Goal: Transaction & Acquisition: Purchase product/service

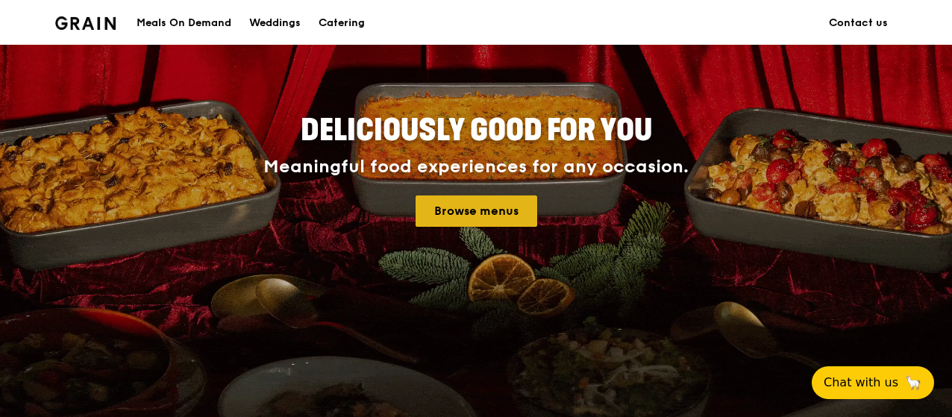
click at [474, 216] on link "Browse menus" at bounding box center [476, 210] width 122 height 31
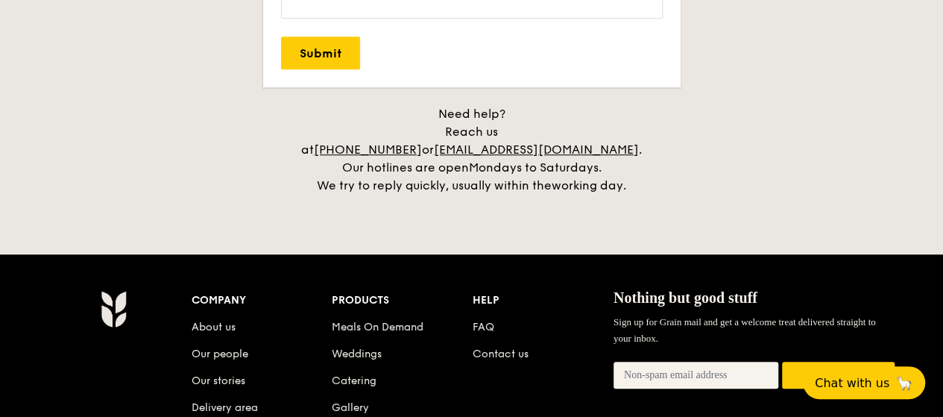
scroll to position [3505, 0]
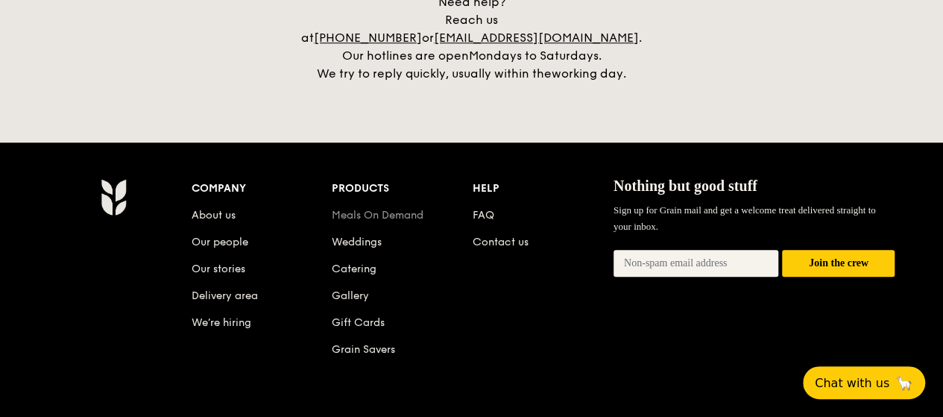
click at [381, 209] on link "Meals On Demand" at bounding box center [378, 215] width 92 height 13
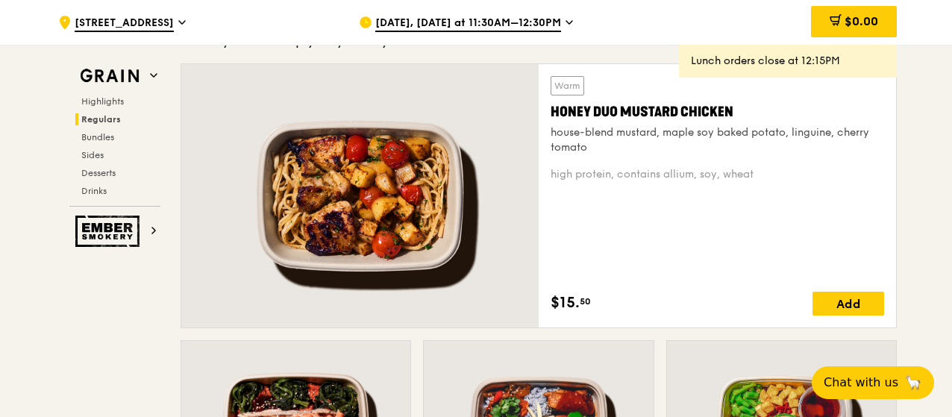
scroll to position [1044, 0]
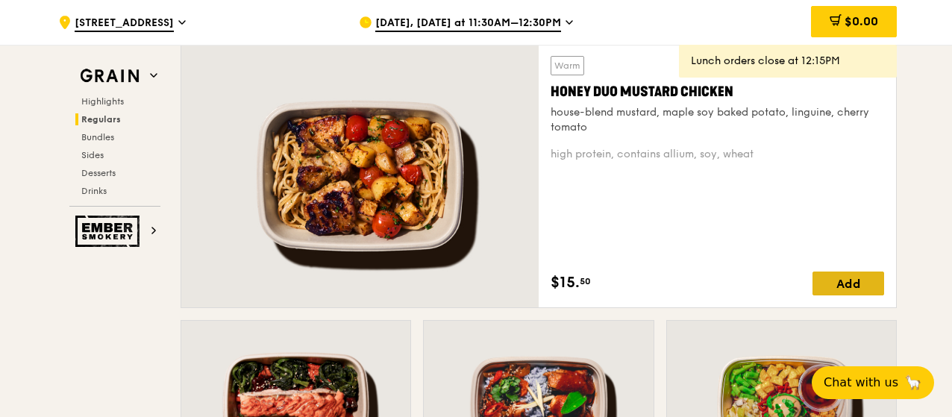
click at [861, 282] on div "Add" at bounding box center [848, 283] width 72 height 24
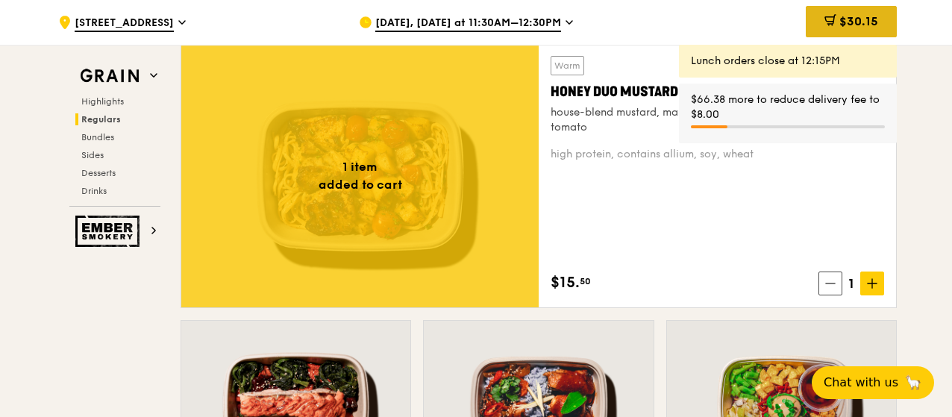
click at [846, 28] on span "$30.15" at bounding box center [858, 21] width 39 height 14
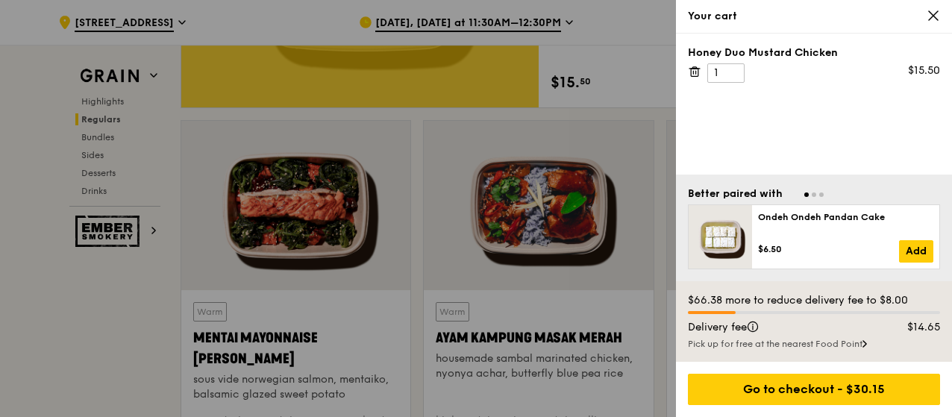
scroll to position [1268, 0]
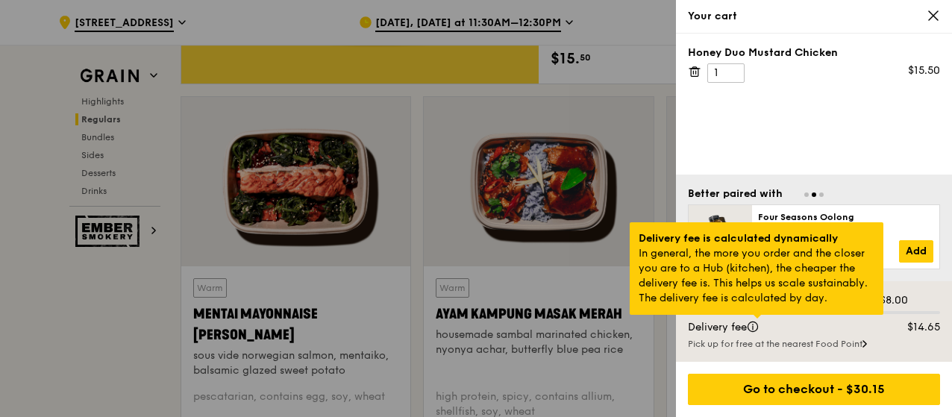
click at [758, 318] on div at bounding box center [756, 317] width 7 height 4
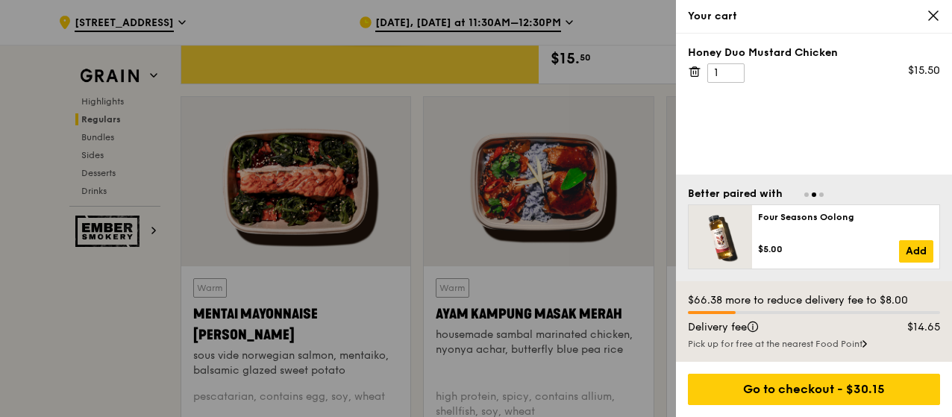
click at [930, 22] on icon at bounding box center [932, 15] width 13 height 13
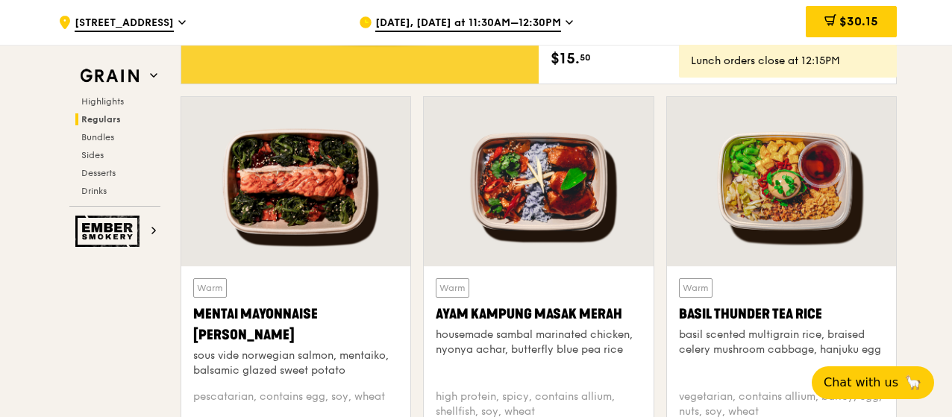
click at [415, 241] on div "Warm Mentai Mayonnaise Aburi Salmon sous vide norwegian salmon, mentaiko, balsa…" at bounding box center [295, 287] width 242 height 383
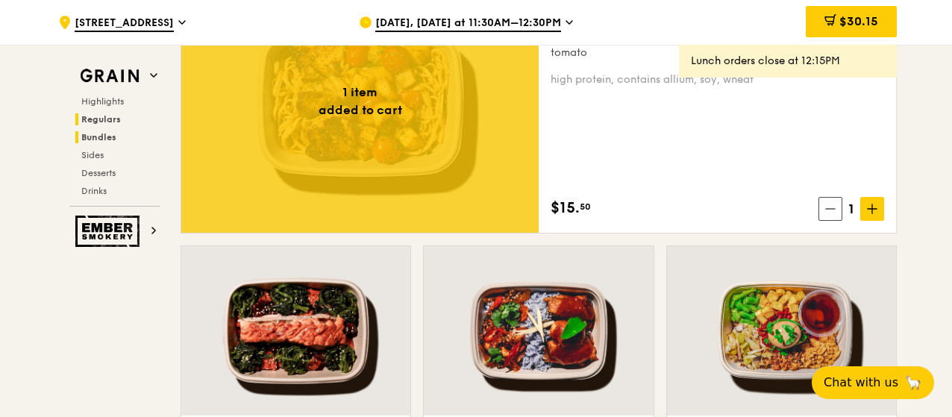
click at [106, 133] on span "Bundles" at bounding box center [98, 137] width 35 height 10
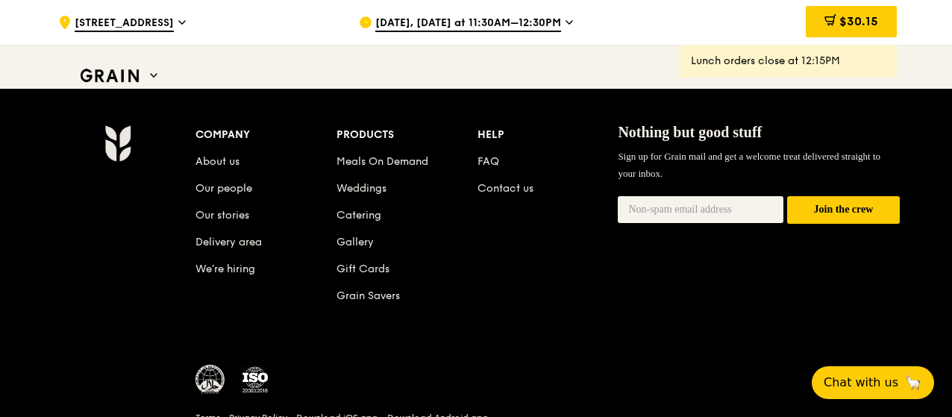
scroll to position [6370, 0]
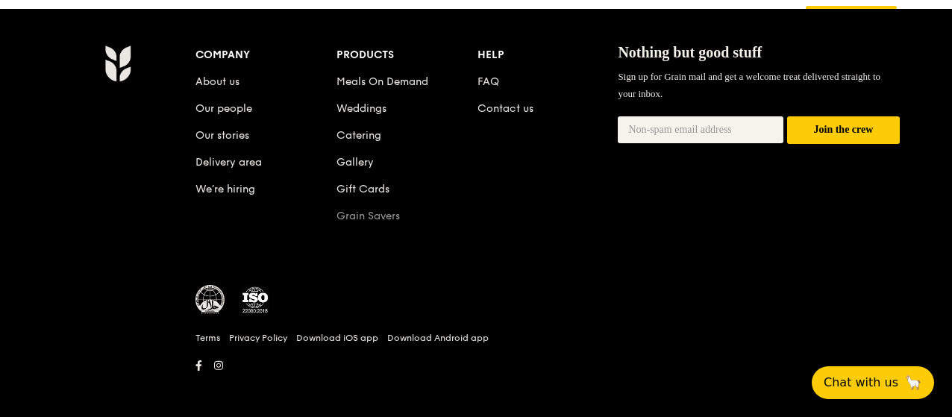
click at [365, 213] on link "Grain Savers" at bounding box center [367, 216] width 63 height 13
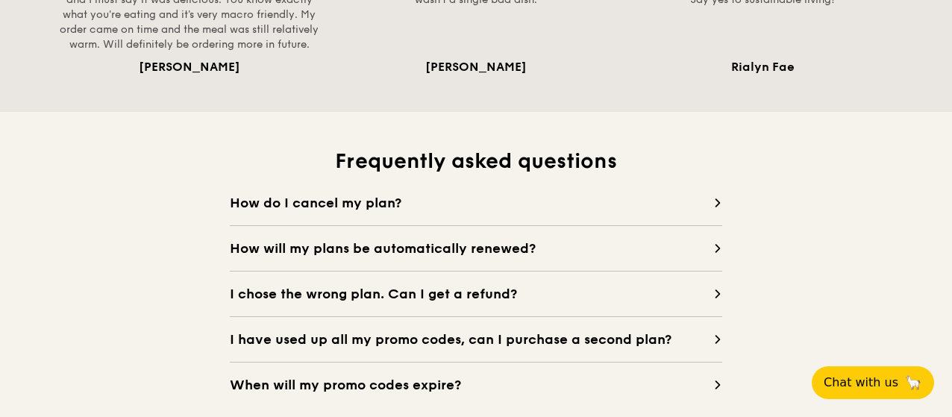
scroll to position [1342, 0]
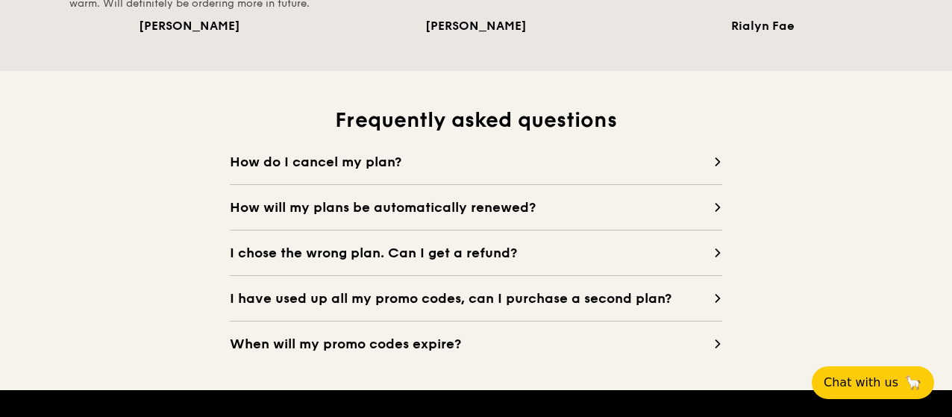
click at [393, 254] on span "I chose the wrong plan. Can I get a refund?" at bounding box center [471, 252] width 483 height 21
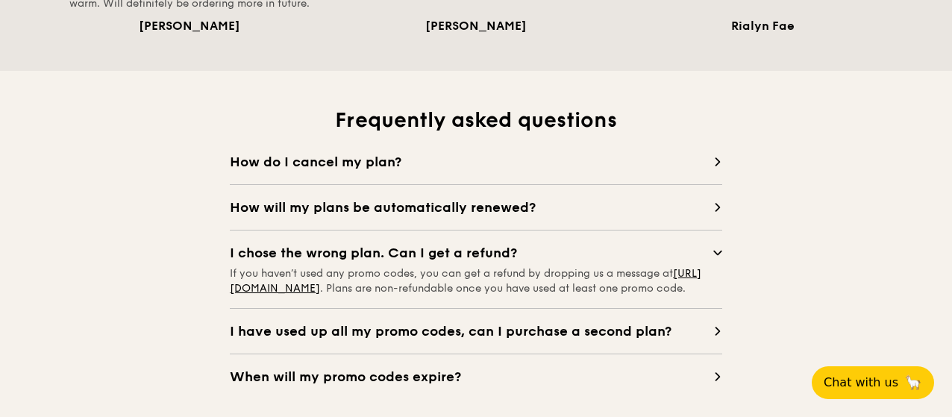
click at [393, 254] on span "I chose the wrong plan. Can I get a refund?" at bounding box center [471, 252] width 483 height 21
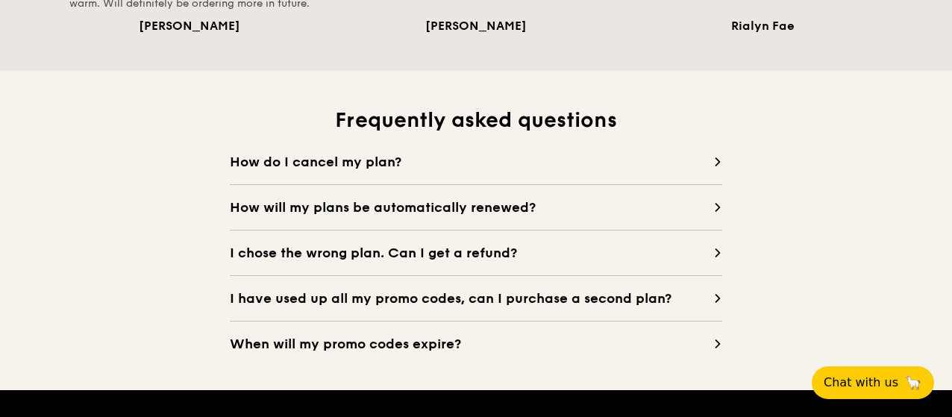
click at [462, 304] on span "I have used up all my promo codes, can I purchase a second plan?" at bounding box center [471, 298] width 483 height 21
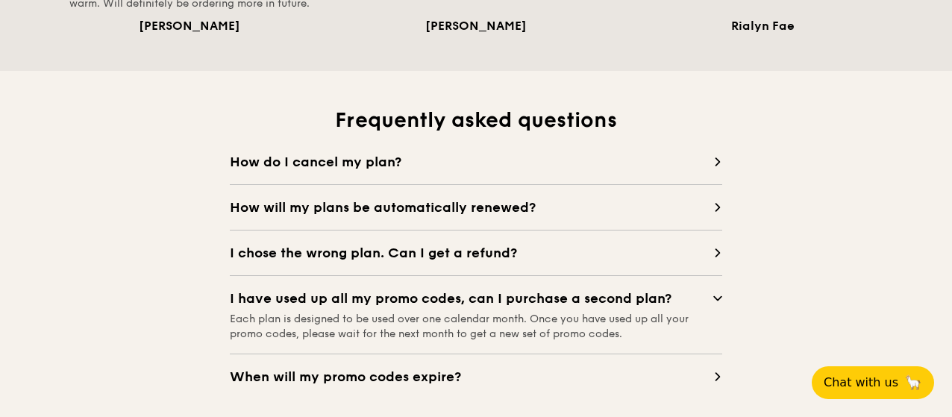
click at [462, 301] on span "I have used up all my promo codes, can I purchase a second plan?" at bounding box center [471, 298] width 483 height 21
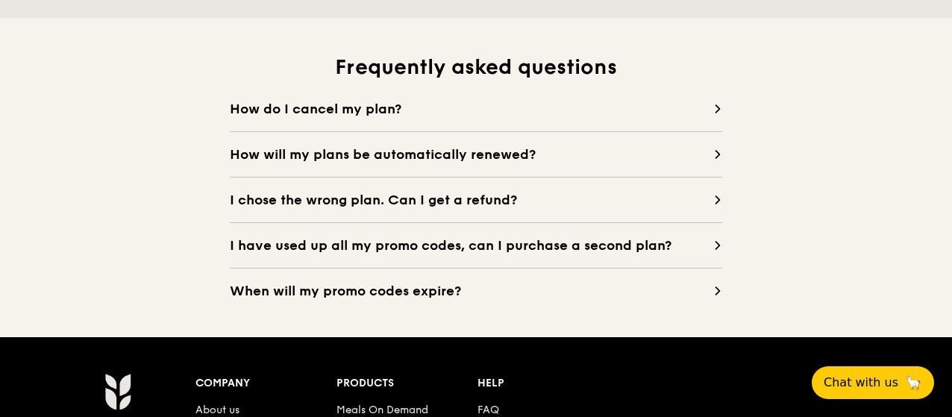
scroll to position [1417, 0]
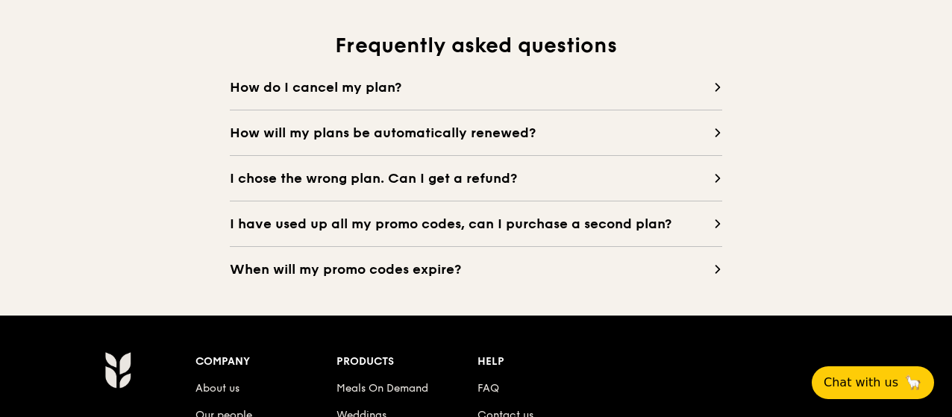
click at [401, 262] on span "When will my promo codes expire?" at bounding box center [471, 269] width 483 height 21
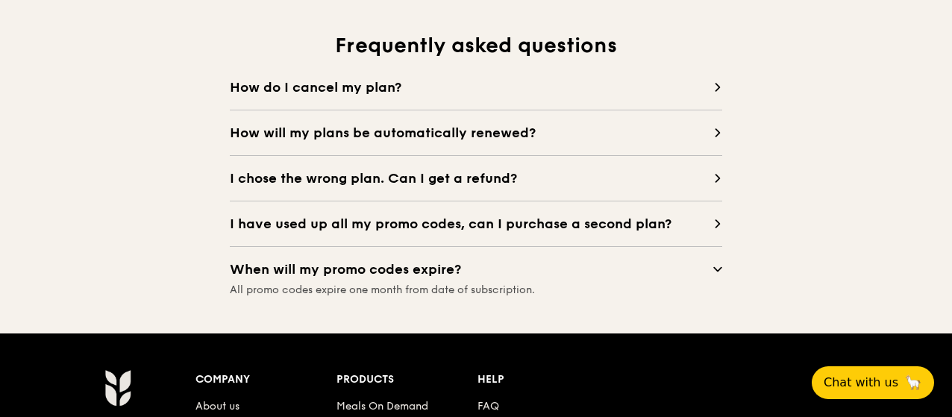
click at [401, 262] on span "When will my promo codes expire?" at bounding box center [471, 269] width 483 height 21
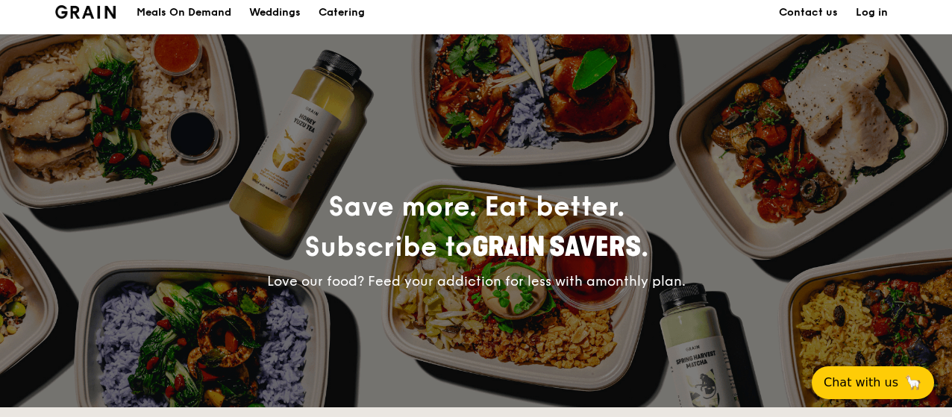
scroll to position [0, 0]
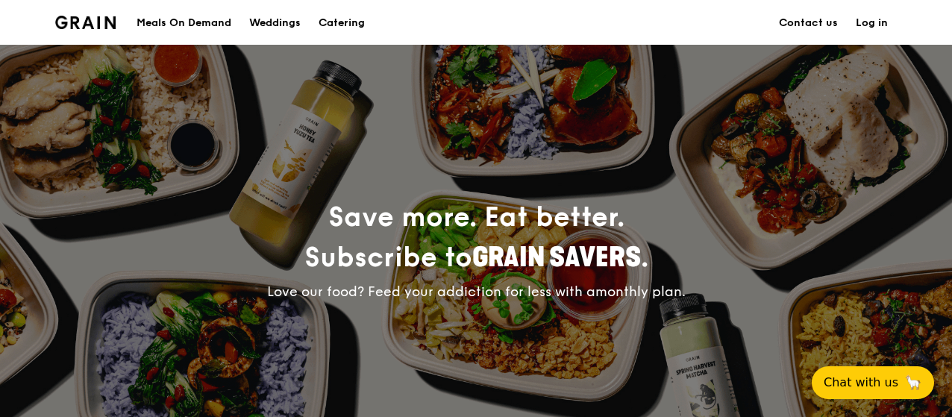
click at [197, 22] on div "Meals On Demand" at bounding box center [183, 23] width 95 height 45
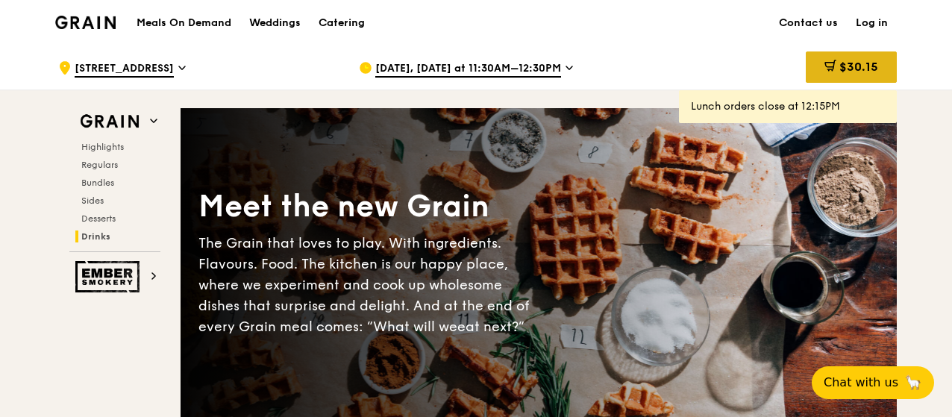
click at [839, 62] on span "$30.15" at bounding box center [858, 67] width 39 height 14
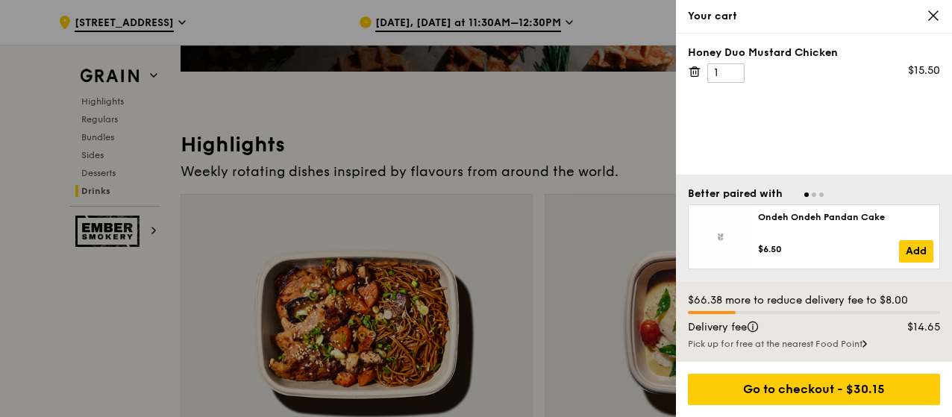
scroll to position [373, 0]
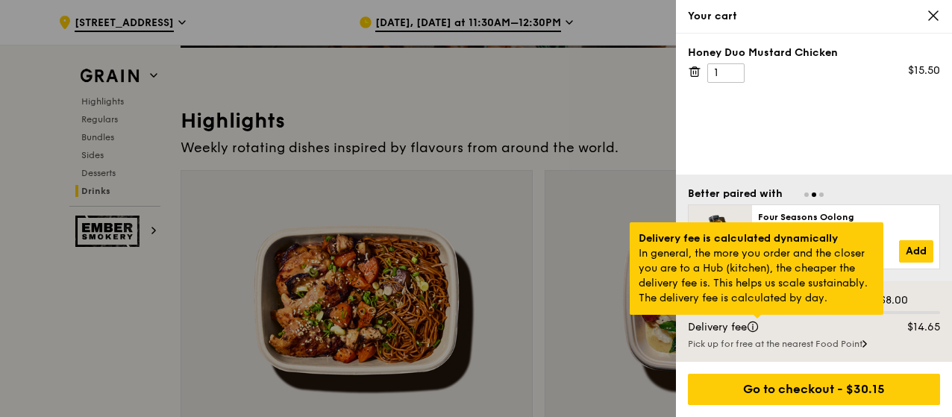
click at [761, 318] on div at bounding box center [756, 317] width 7 height 4
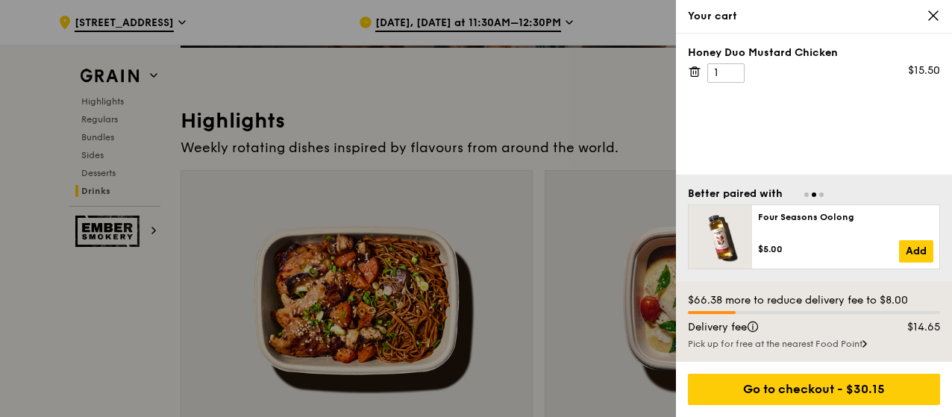
click at [858, 344] on div "Pick up for free at the nearest Food Point" at bounding box center [814, 344] width 252 height 12
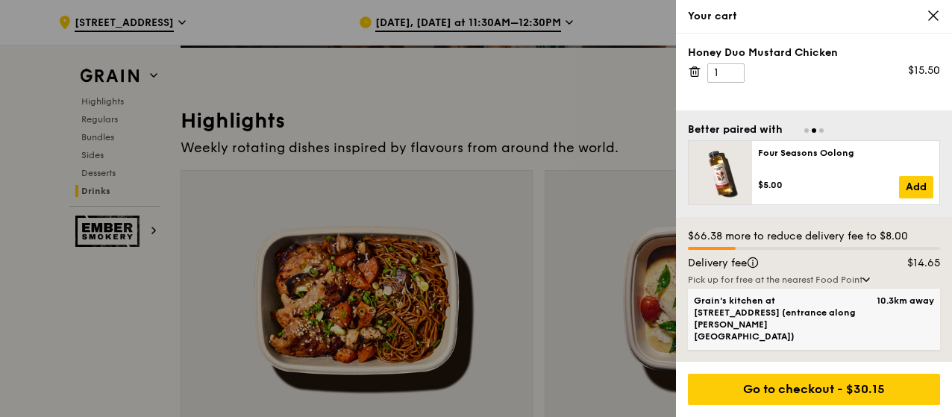
click at [799, 323] on span "Grain's kitchen at 5 Burn Road #05-01 (entrance along Harrison Road)" at bounding box center [784, 319] width 180 height 48
click at [0, 0] on input "Grain's kitchen at 5 Burn Road #05-01 (entrance along Harrison Road) 10.3km away" at bounding box center [0, 0] width 0 height 0
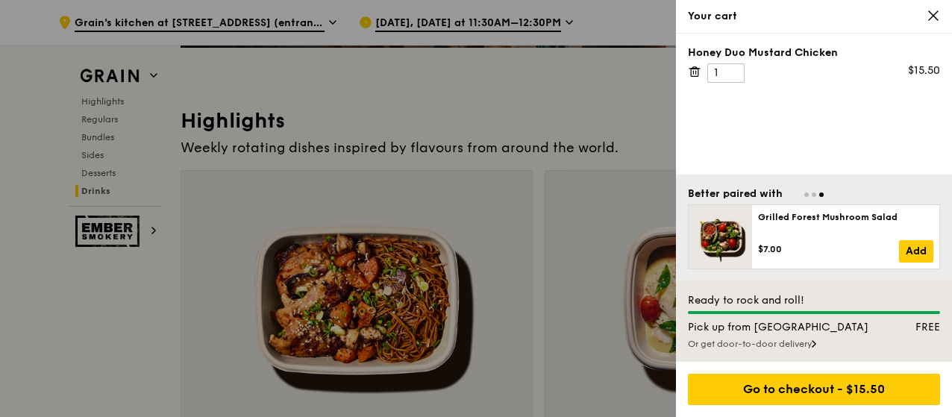
click at [782, 342] on div "Or get door-to-door delivery" at bounding box center [814, 344] width 252 height 12
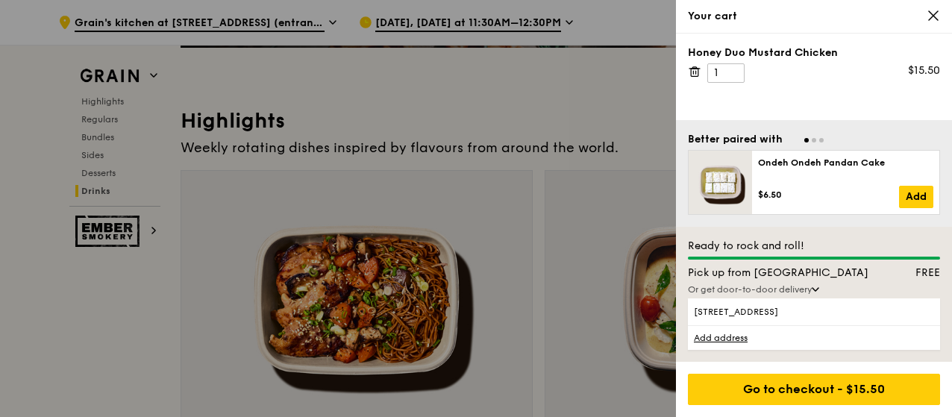
click at [754, 292] on div "Or get door-to-door delivery" at bounding box center [814, 289] width 252 height 12
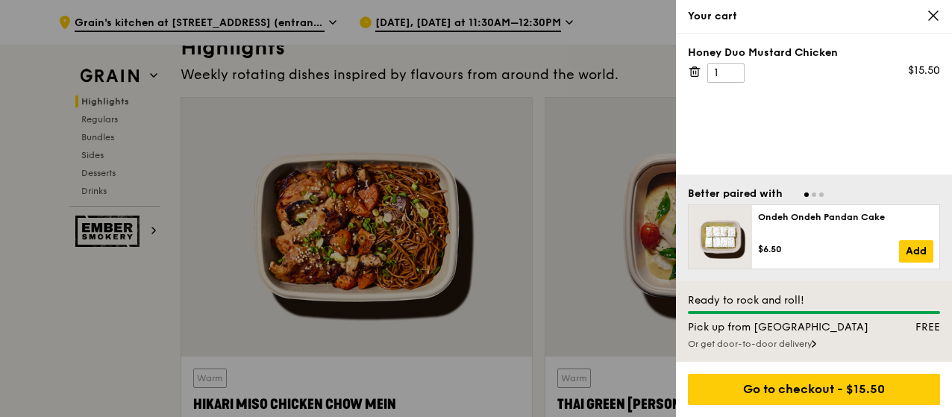
scroll to position [447, 0]
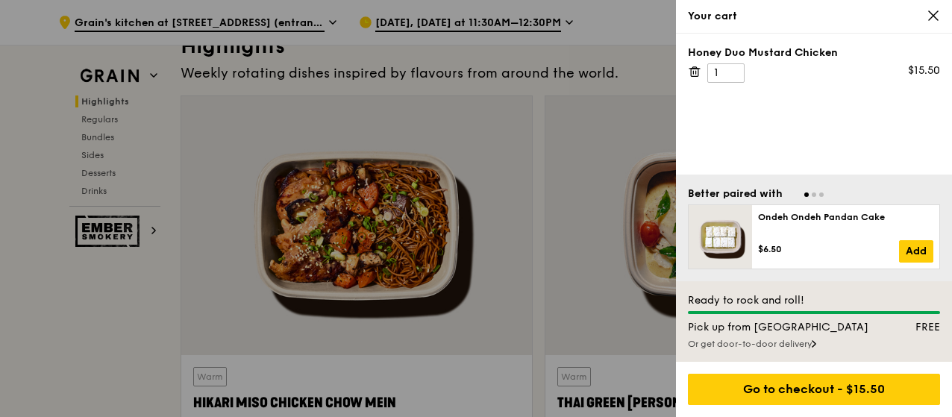
click at [758, 350] on div "Or get door-to-door delivery" at bounding box center [814, 344] width 252 height 12
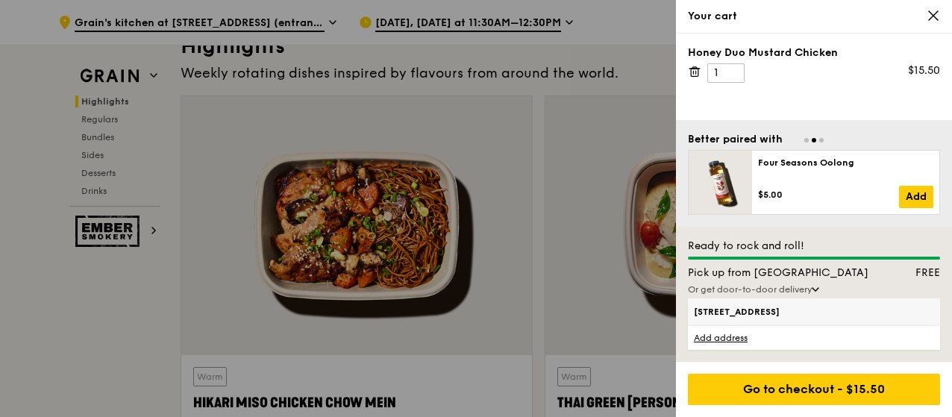
click at [760, 315] on span "382C Yishun Street 31, 763382" at bounding box center [784, 312] width 180 height 12
click at [0, 0] on input "382C Yishun Street 31, 763382" at bounding box center [0, 0] width 0 height 0
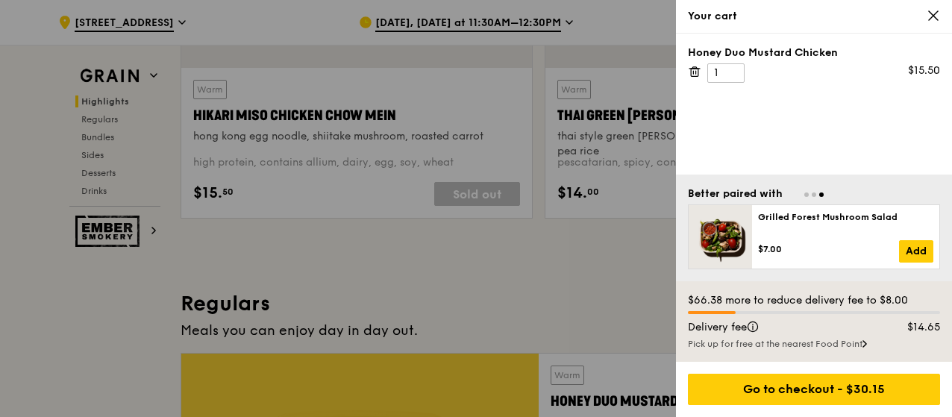
scroll to position [820, 0]
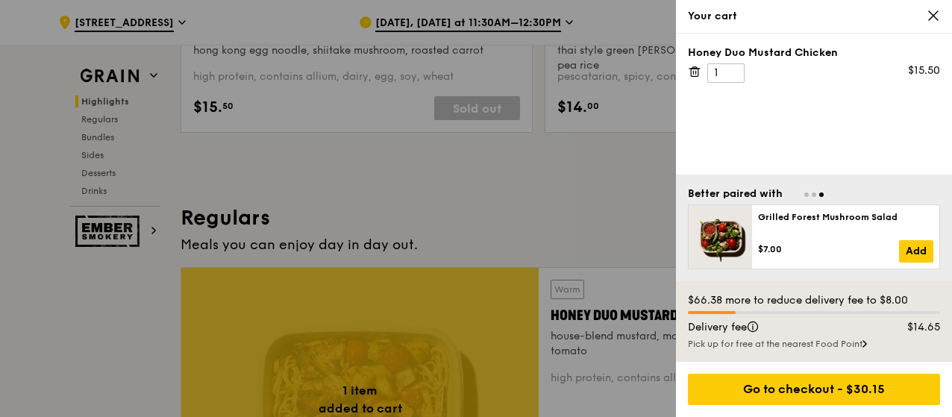
click at [807, 198] on div at bounding box center [814, 193] width 252 height 14
click at [805, 195] on span "Go to slide 1" at bounding box center [806, 194] width 4 height 4
click at [816, 194] on div at bounding box center [814, 193] width 252 height 14
click at [814, 194] on span "Go to slide 2" at bounding box center [813, 194] width 4 height 4
click at [927, 25] on div "Your cart" at bounding box center [814, 17] width 276 height 34
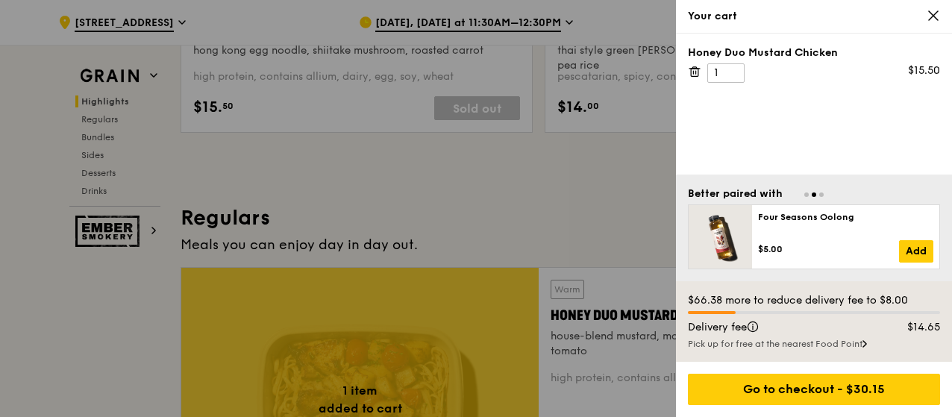
click at [930, 13] on icon at bounding box center [932, 15] width 13 height 13
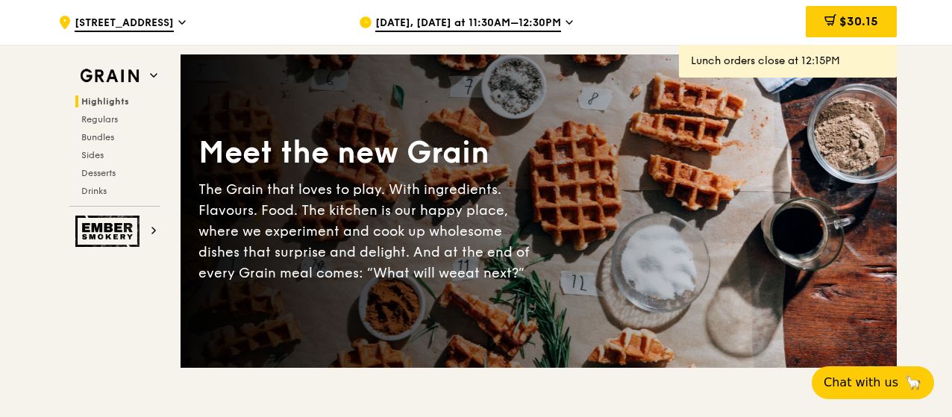
scroll to position [0, 0]
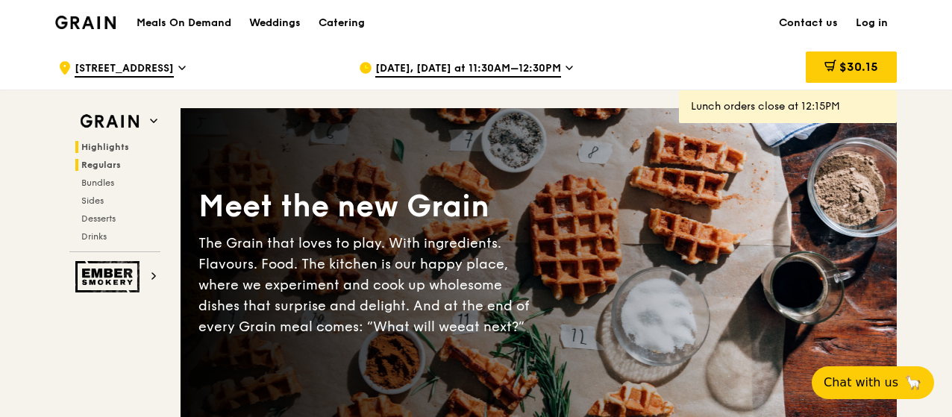
click at [91, 166] on span "Regulars" at bounding box center [101, 165] width 40 height 10
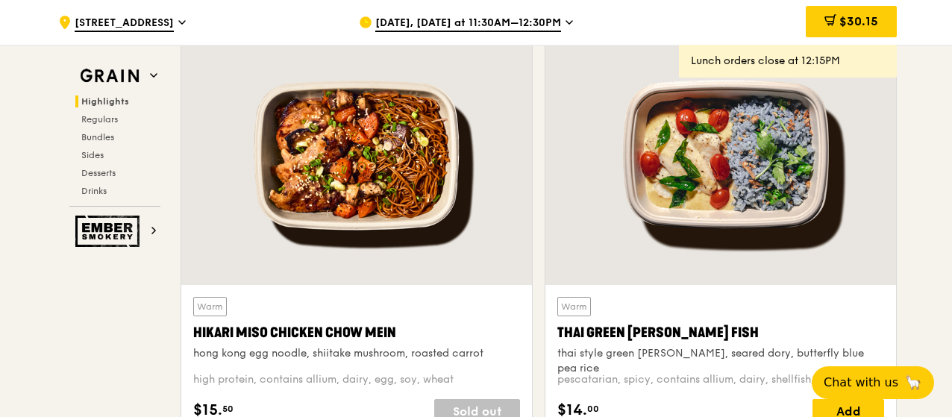
scroll to position [518, 0]
click at [169, 16] on span "382C Yishun Street 31" at bounding box center [124, 24] width 99 height 16
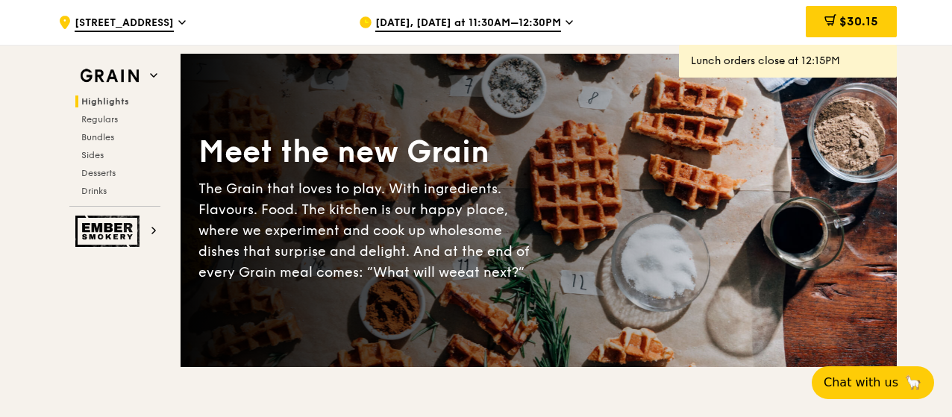
scroll to position [0, 0]
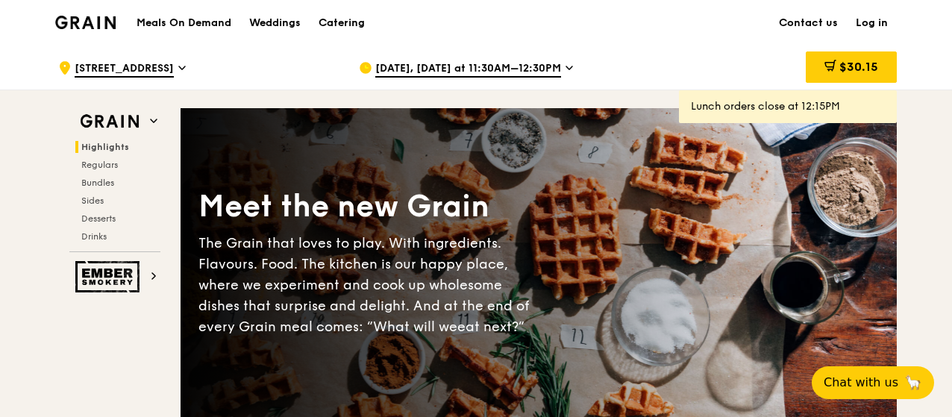
click at [106, 17] on img at bounding box center [85, 22] width 60 height 13
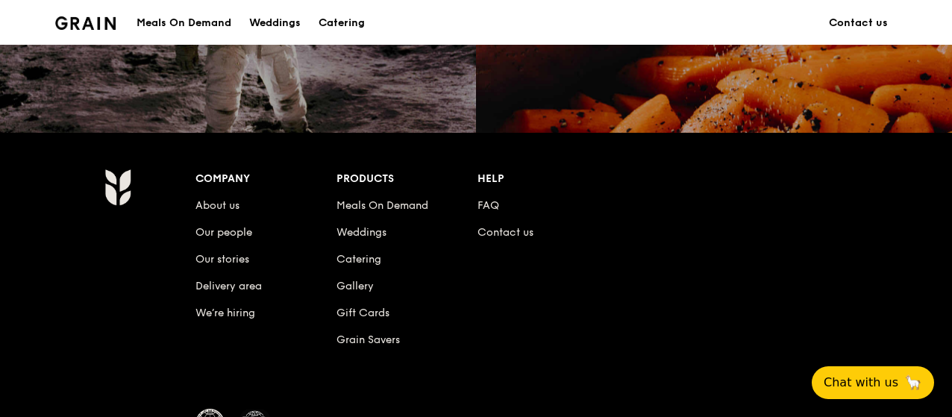
scroll to position [1547, 0]
